Goal: Task Accomplishment & Management: Use online tool/utility

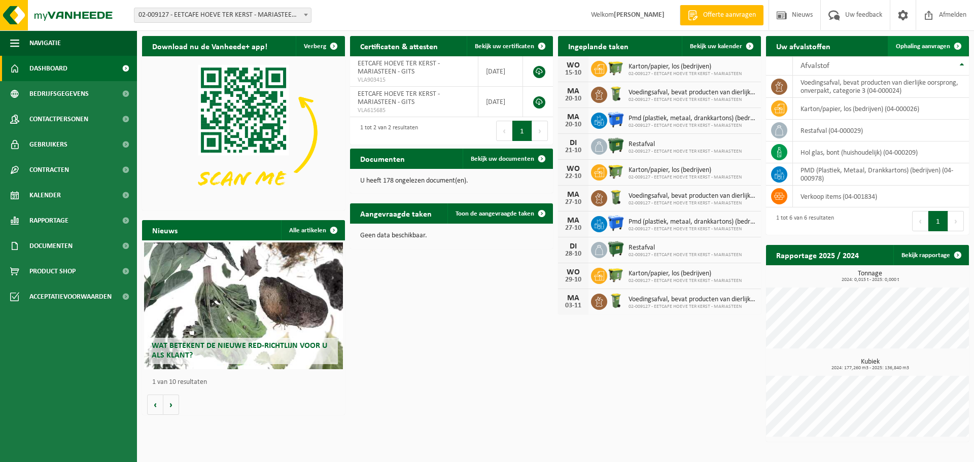
click at [914, 43] on span "Ophaling aanvragen" at bounding box center [923, 46] width 54 height 7
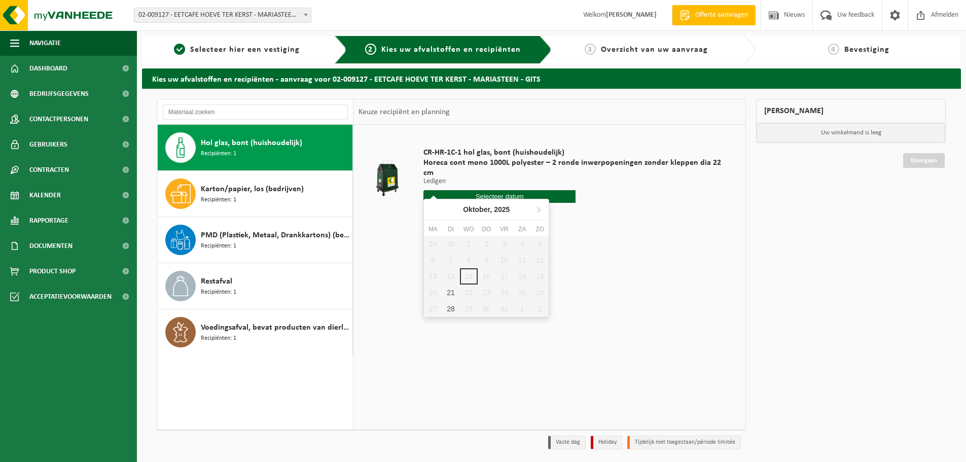
click at [494, 190] on input "text" at bounding box center [500, 196] width 152 height 13
click at [450, 291] on div "21" at bounding box center [451, 293] width 18 height 16
type input "Van 2025-10-21"
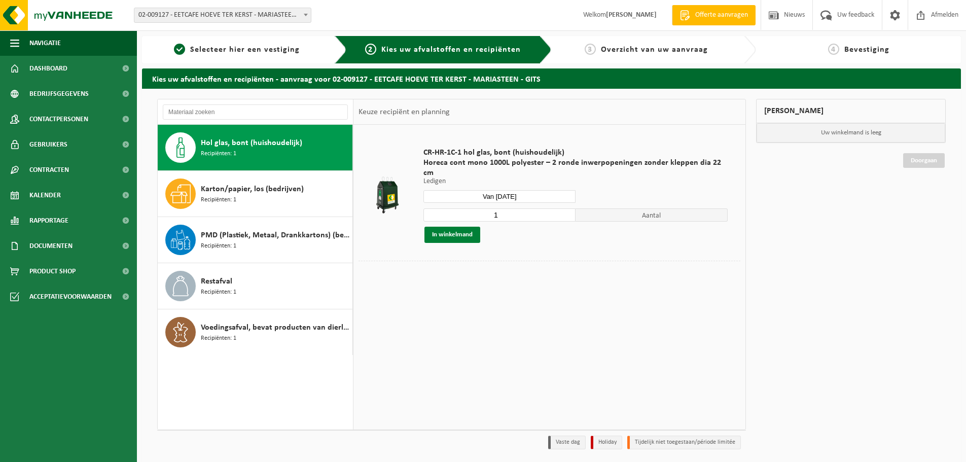
click at [448, 227] on button "In winkelmand" at bounding box center [453, 235] width 56 height 16
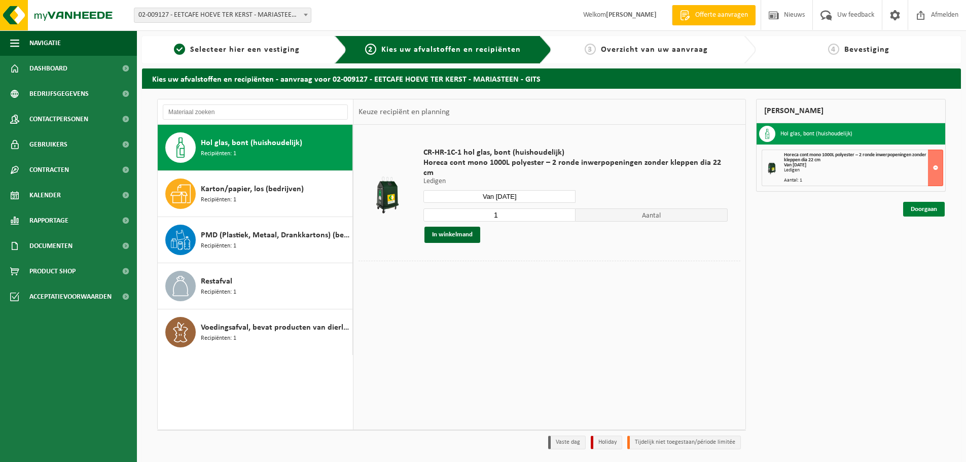
click at [918, 211] on link "Doorgaan" at bounding box center [924, 209] width 42 height 15
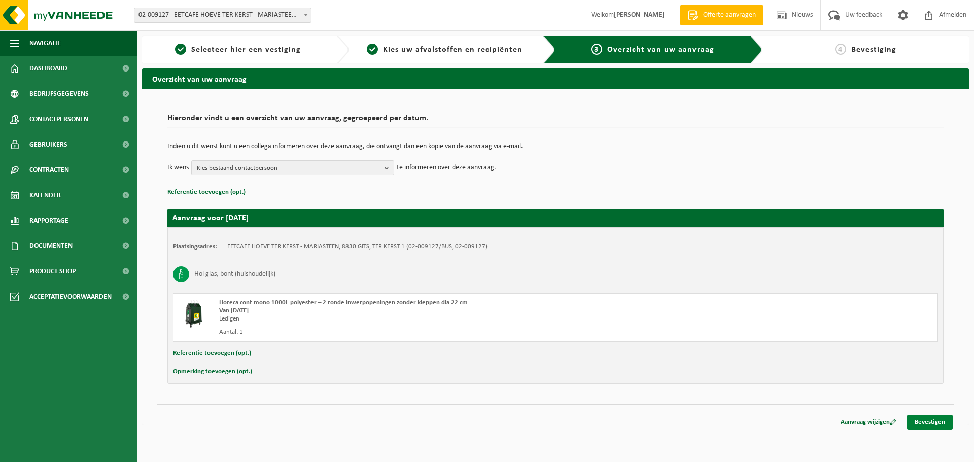
click at [928, 420] on link "Bevestigen" at bounding box center [930, 422] width 46 height 15
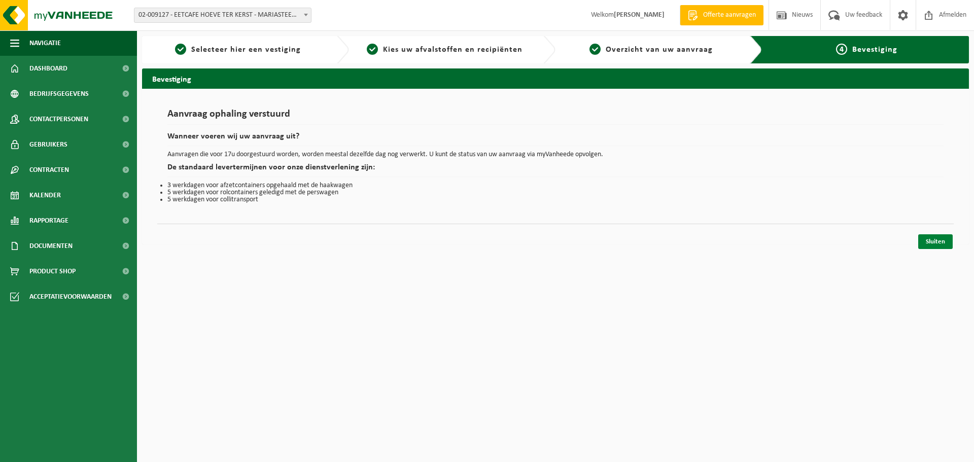
click at [935, 243] on link "Sluiten" at bounding box center [935, 241] width 34 height 15
